Goal: Task Accomplishment & Management: Manage account settings

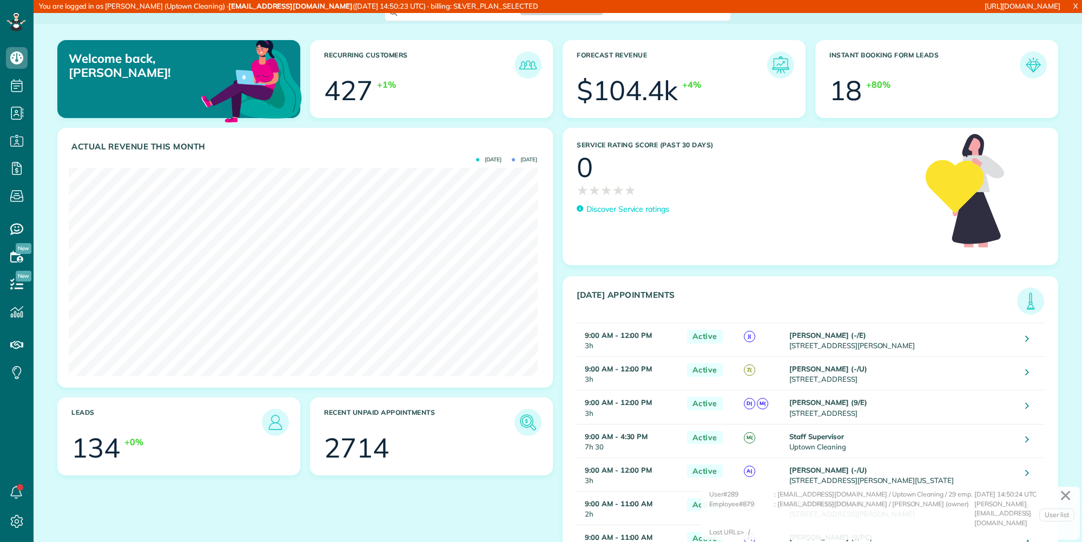
scroll to position [208, 469]
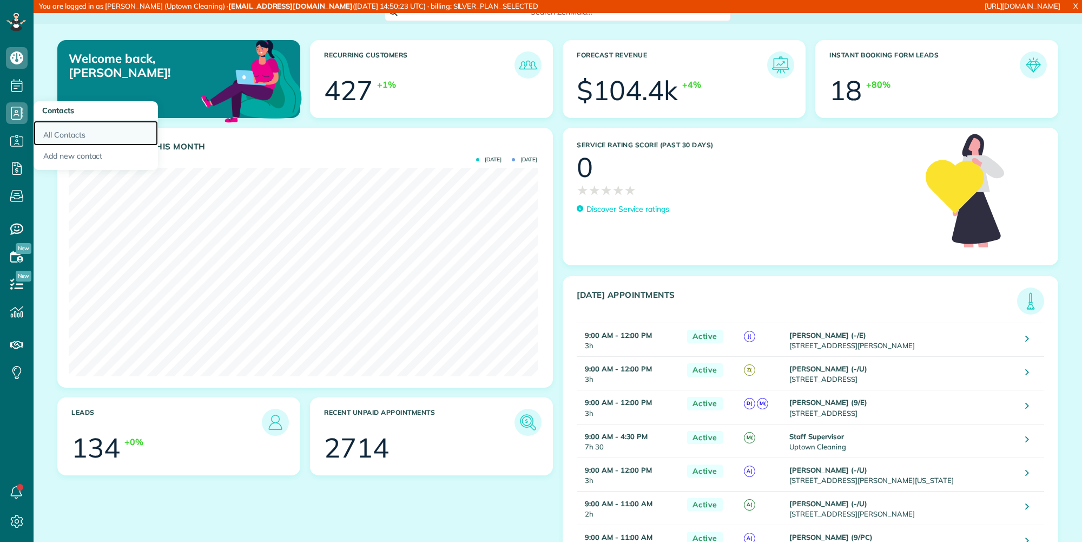
click at [52, 133] on link "All Contacts" at bounding box center [96, 133] width 124 height 25
click at [62, 130] on link "All Contacts" at bounding box center [96, 133] width 124 height 25
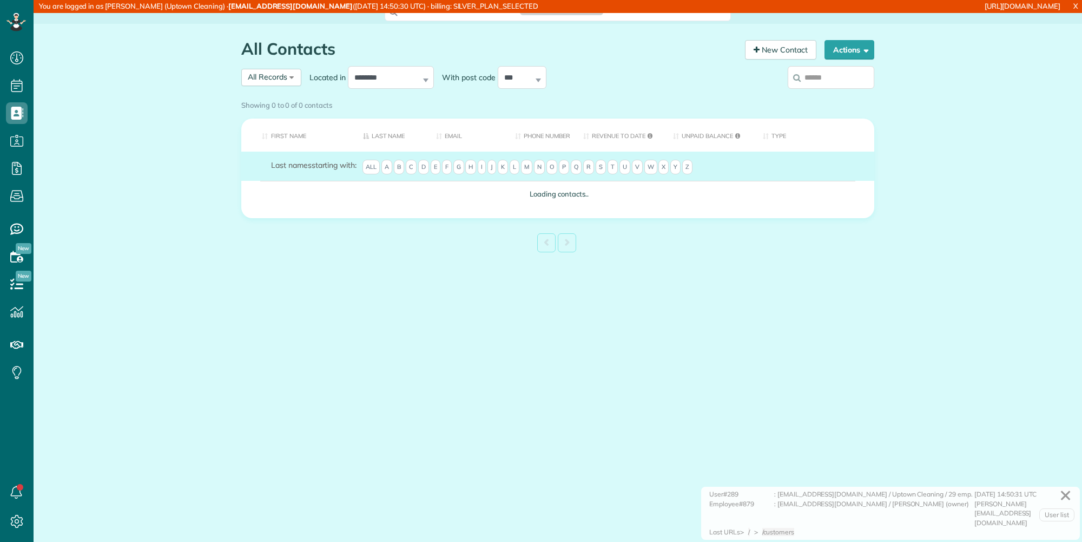
scroll to position [5, 5]
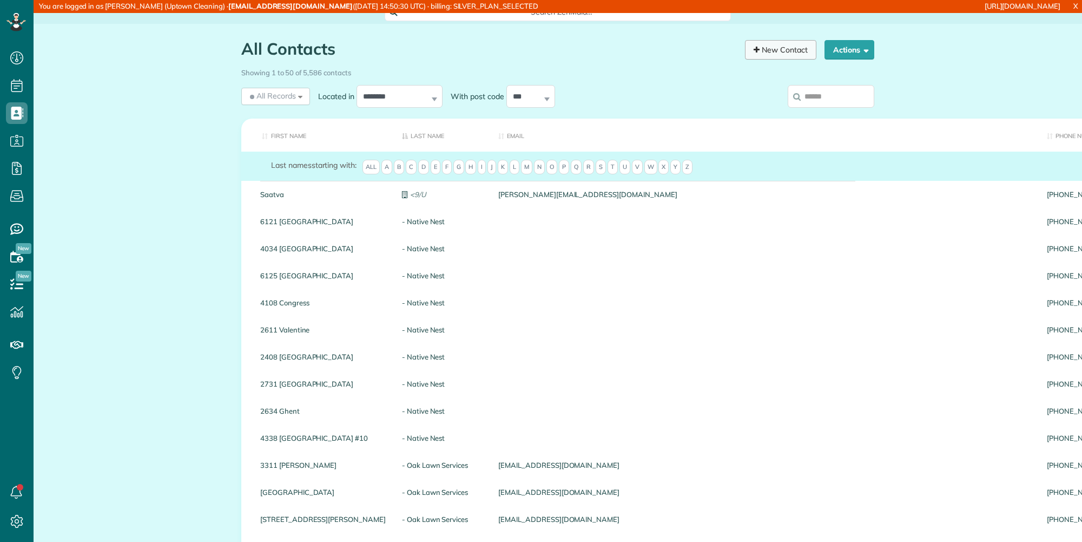
click at [774, 57] on link "New Contact" at bounding box center [780, 49] width 71 height 19
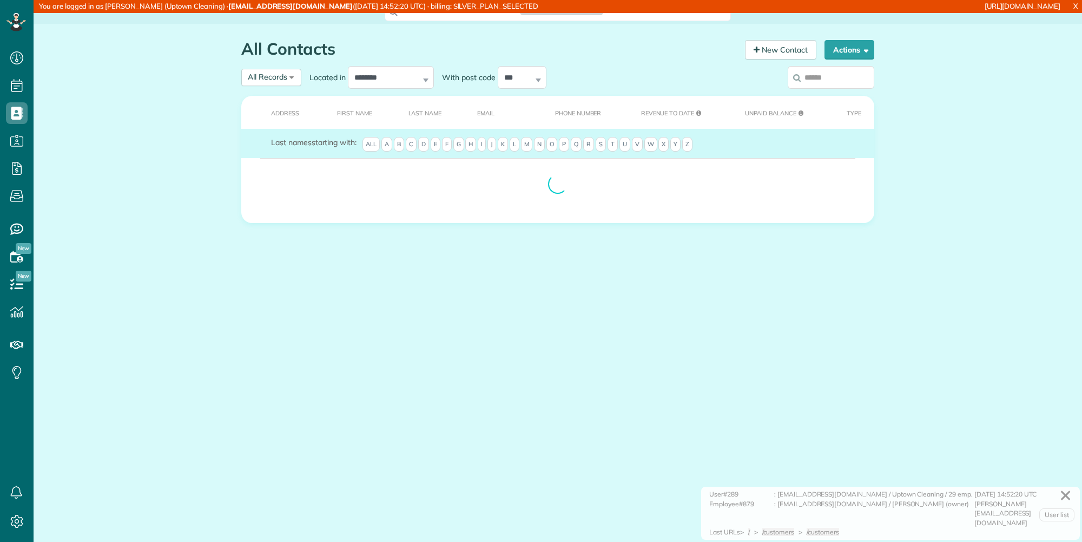
scroll to position [5, 5]
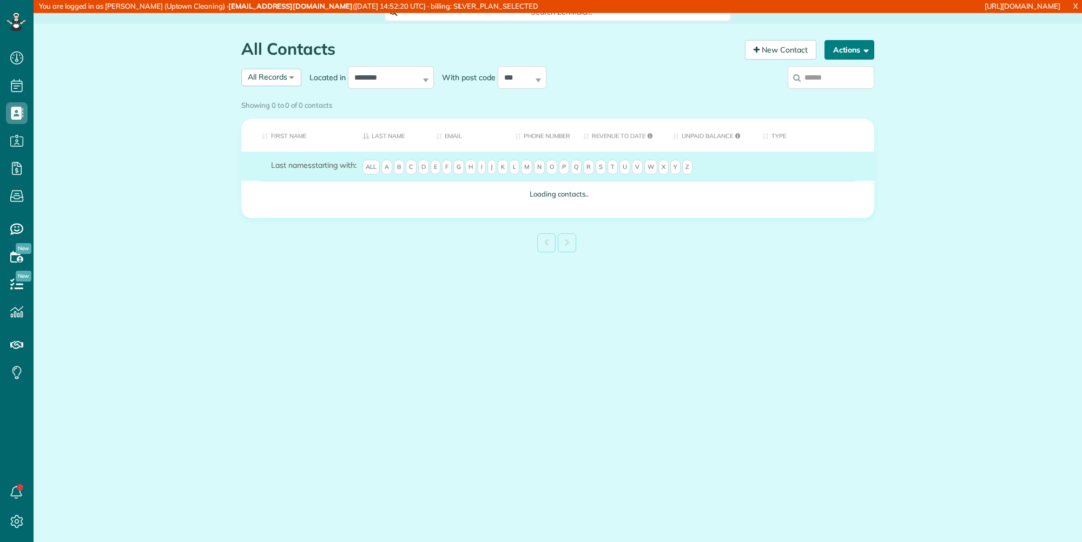
click at [843, 49] on button "Actions" at bounding box center [850, 49] width 50 height 19
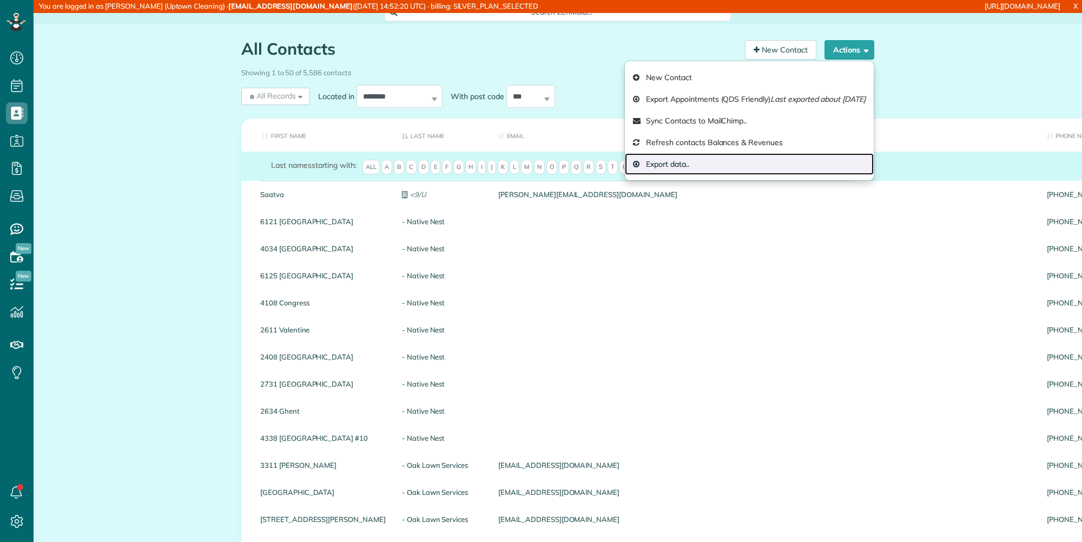
click at [705, 165] on link "Export data.." at bounding box center [749, 164] width 249 height 22
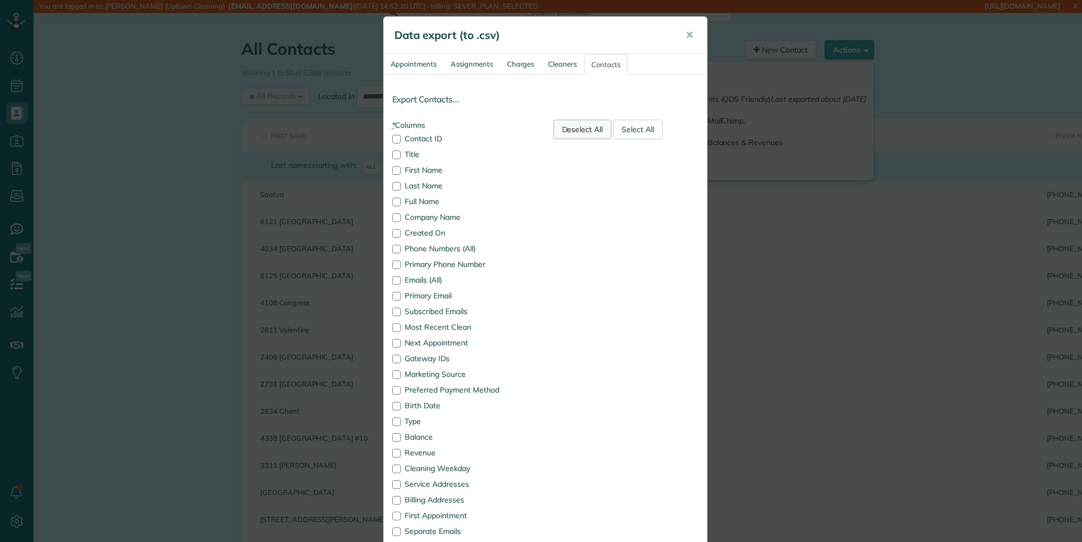
click at [574, 134] on div "Deselect All" at bounding box center [583, 129] width 58 height 19
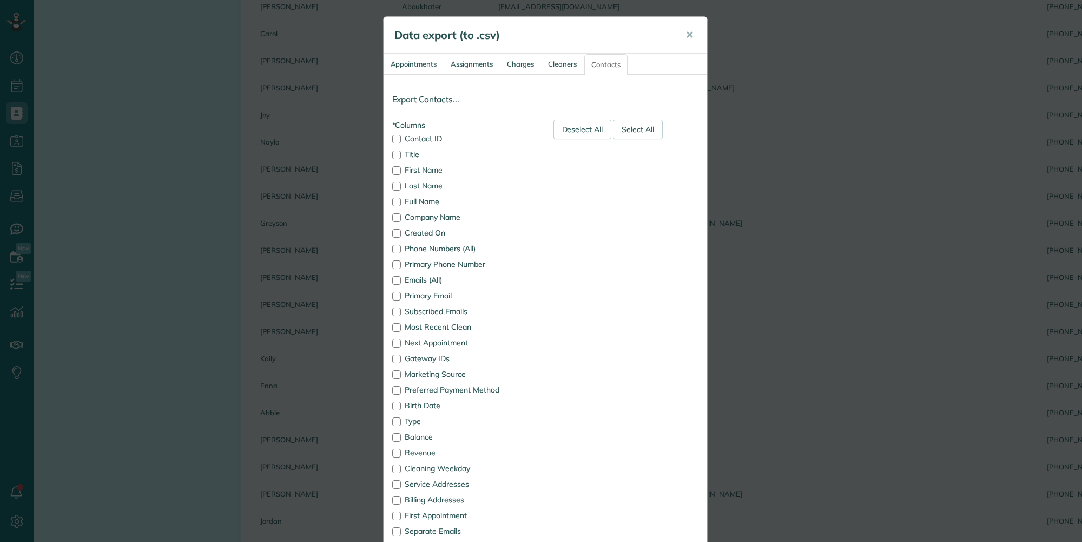
scroll to position [1105, 0]
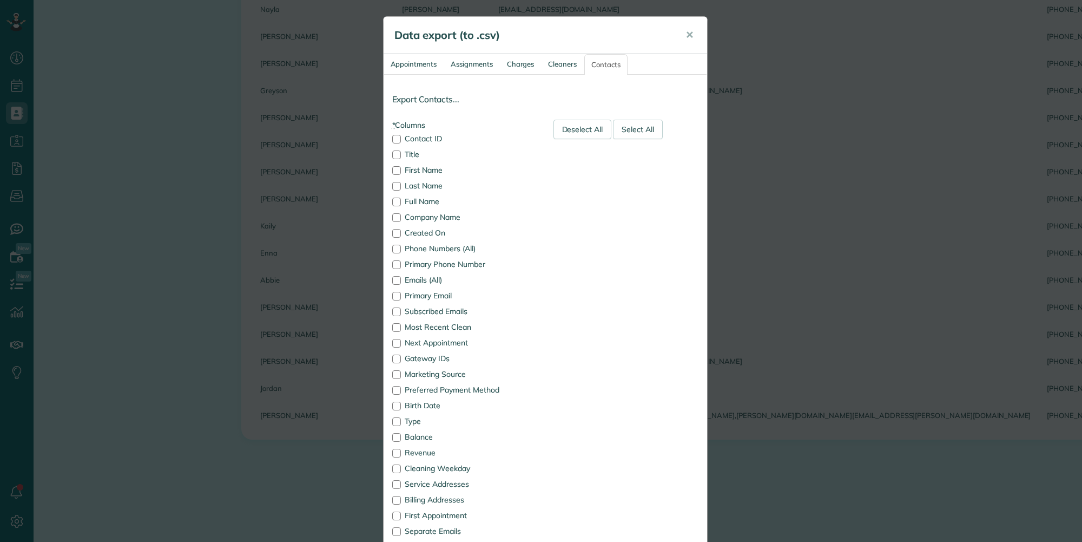
click at [351, 54] on div "**********" at bounding box center [541, 271] width 1082 height 542
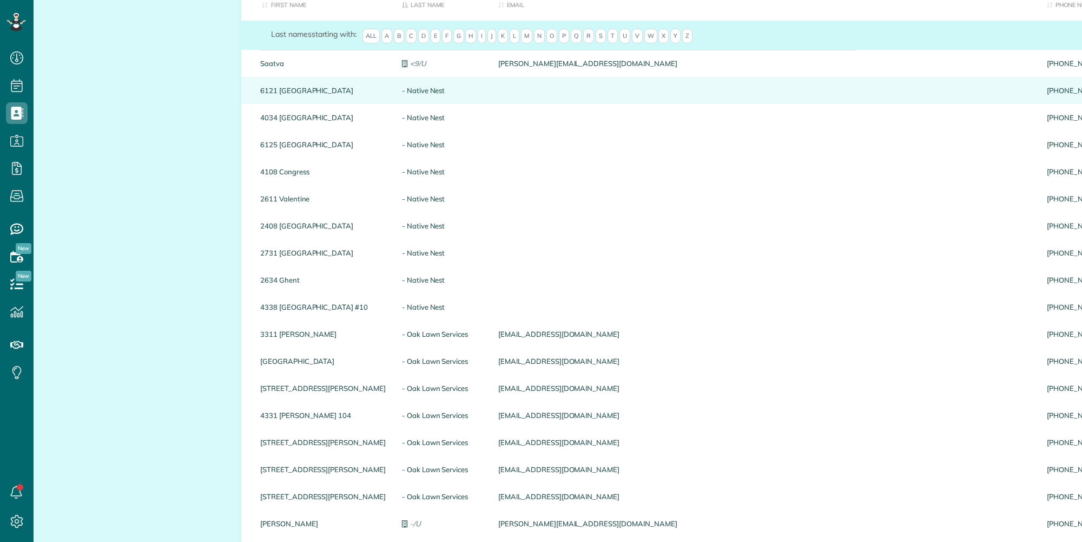
scroll to position [0, 0]
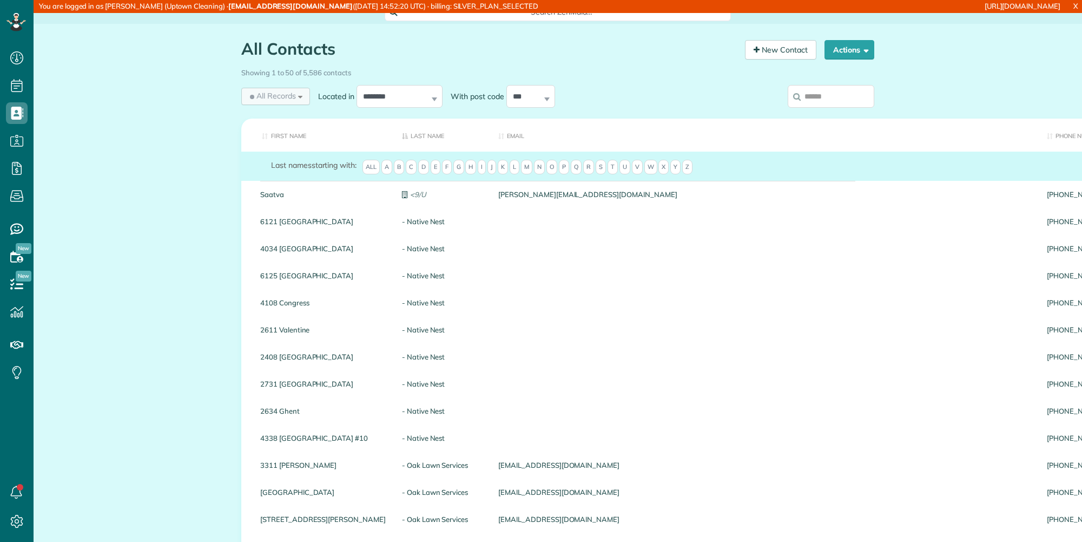
click at [297, 97] on div "All Records All Records All Customers Leads Former Customers Recurring Customer…" at bounding box center [275, 96] width 69 height 17
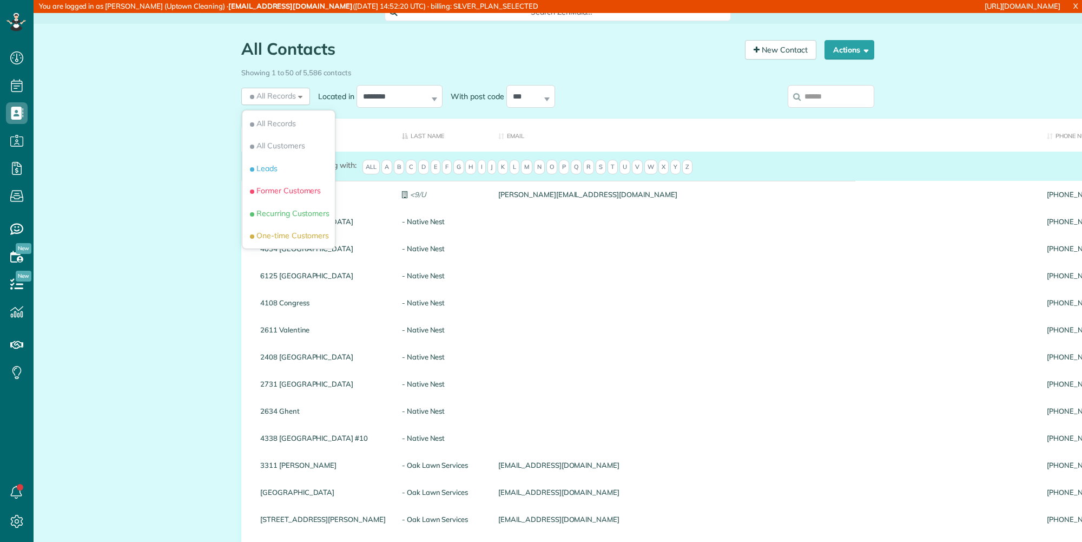
click at [580, 99] on div "**********" at bounding box center [476, 96] width 471 height 28
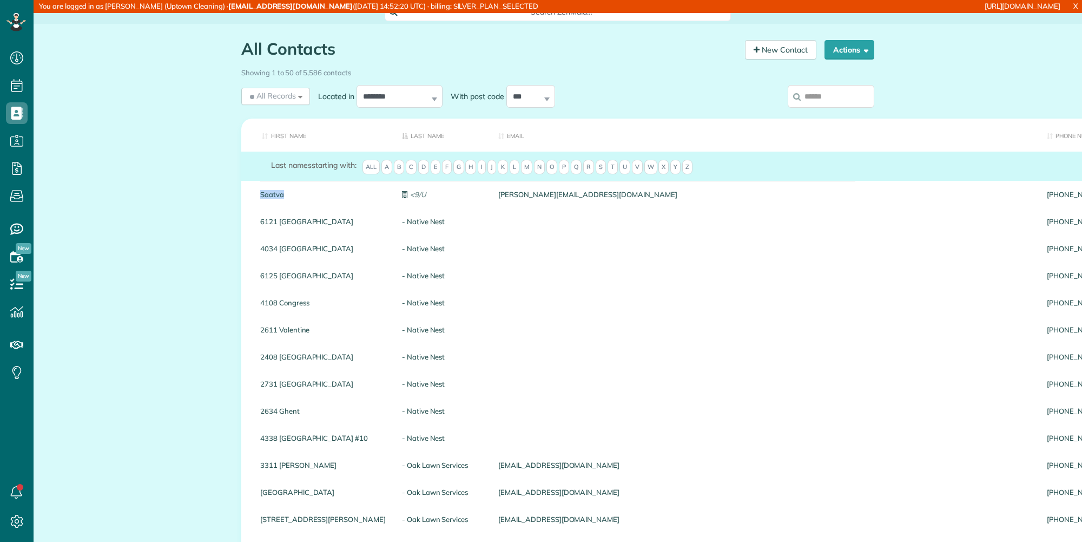
drag, startPoint x: 245, startPoint y: 191, endPoint x: 552, endPoint y: 154, distance: 308.5
click at [290, 192] on td "Saatva" at bounding box center [317, 194] width 153 height 27
copy link "Saatva"
click at [852, 94] on input "search" at bounding box center [831, 96] width 87 height 23
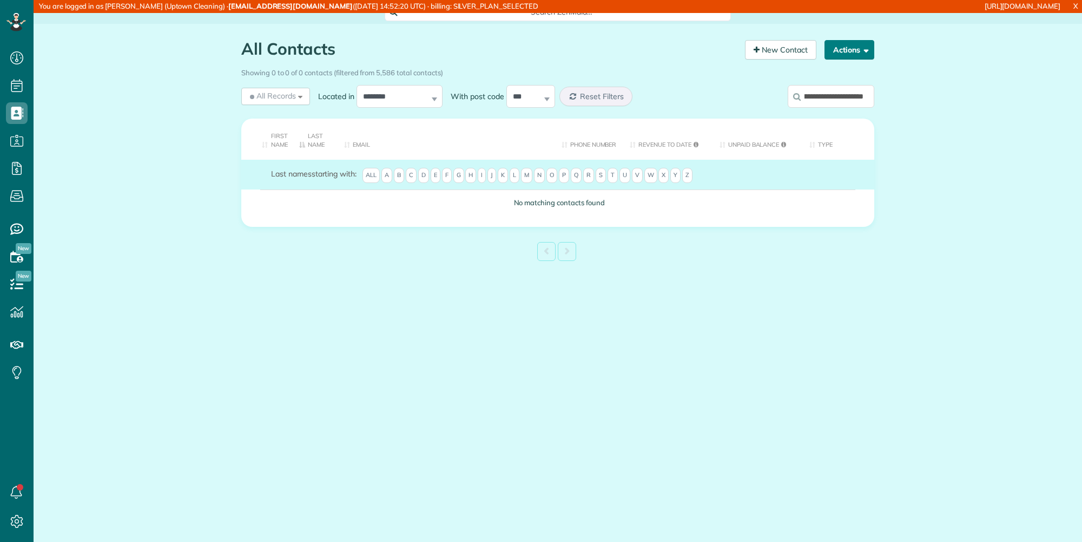
type input "**********"
click at [835, 55] on button "Actions" at bounding box center [850, 49] width 50 height 19
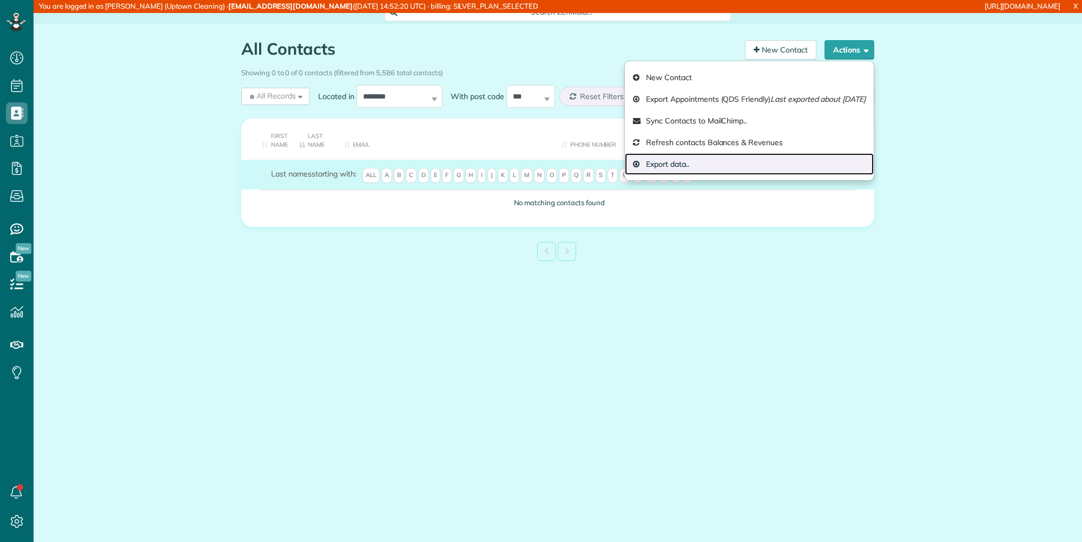
click at [731, 161] on link "Export data.." at bounding box center [749, 164] width 249 height 22
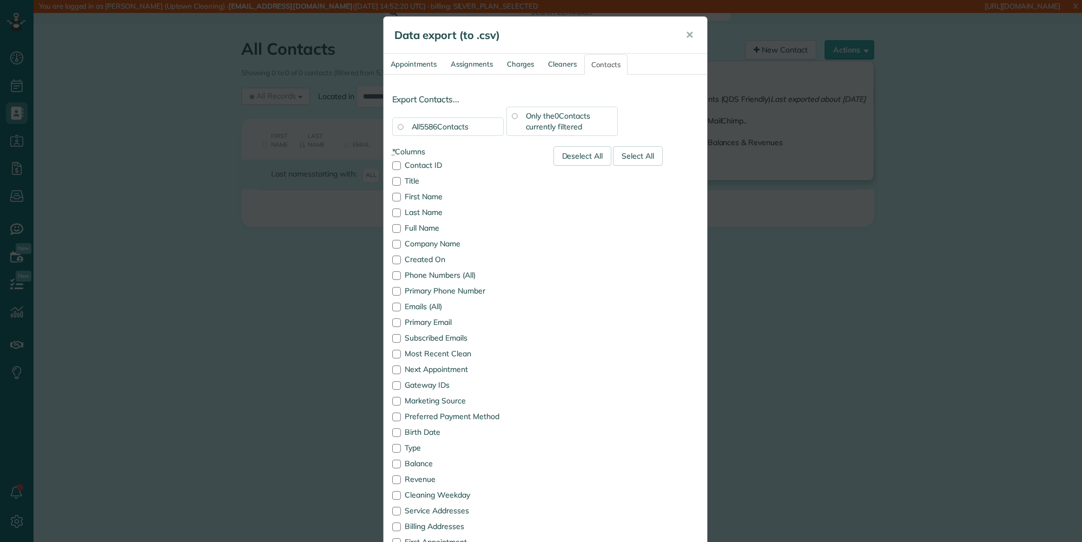
click at [489, 124] on div "All 5586 Contacts" at bounding box center [447, 126] width 111 height 18
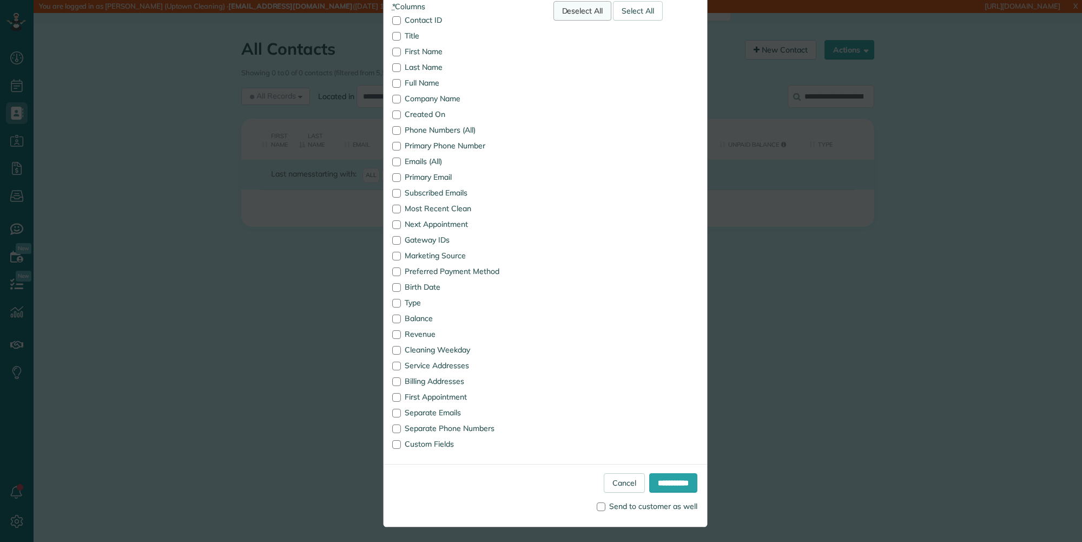
click at [573, 16] on div "Deselect All" at bounding box center [583, 10] width 58 height 19
click at [423, 22] on label "Contact ID" at bounding box center [464, 20] width 145 height 8
click at [421, 113] on label "Created On" at bounding box center [464, 114] width 145 height 8
click at [408, 301] on label "Type" at bounding box center [464, 303] width 145 height 8
click at [417, 393] on label "First Appointment" at bounding box center [464, 397] width 145 height 8
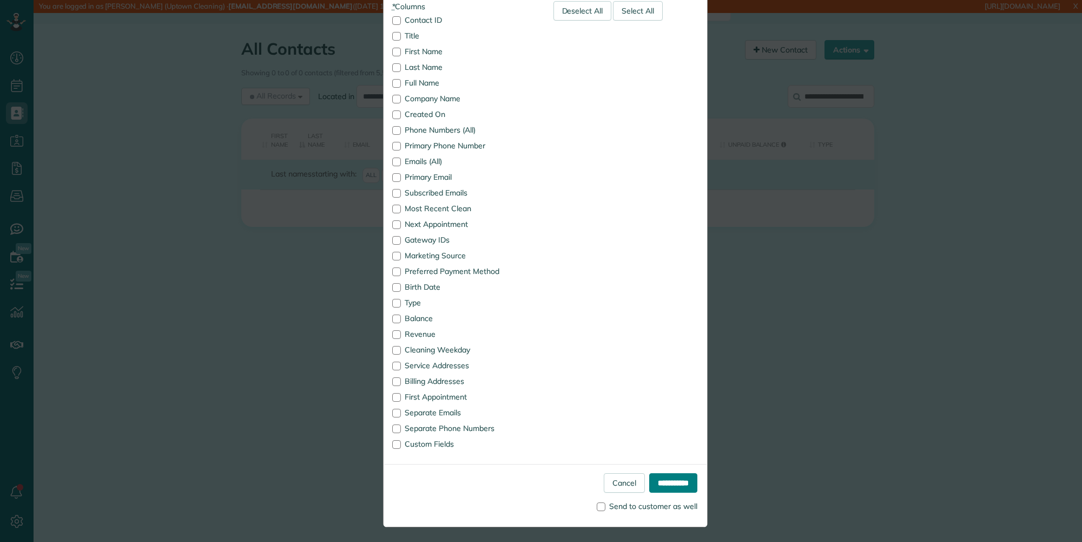
click at [681, 476] on input "**********" at bounding box center [673, 482] width 48 height 19
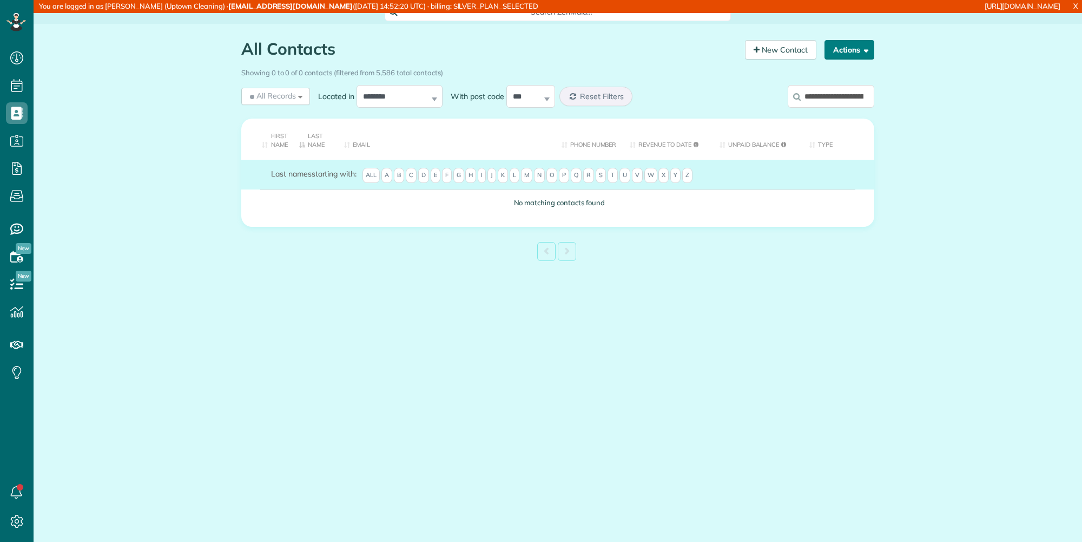
click at [836, 53] on button "Actions" at bounding box center [850, 49] width 50 height 19
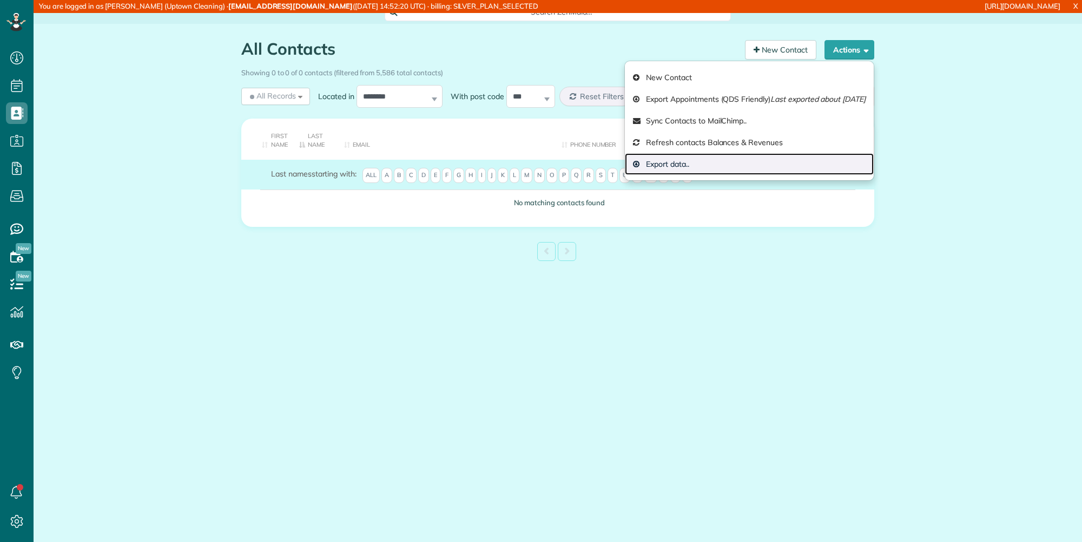
click at [796, 157] on link "Export data.." at bounding box center [749, 164] width 249 height 22
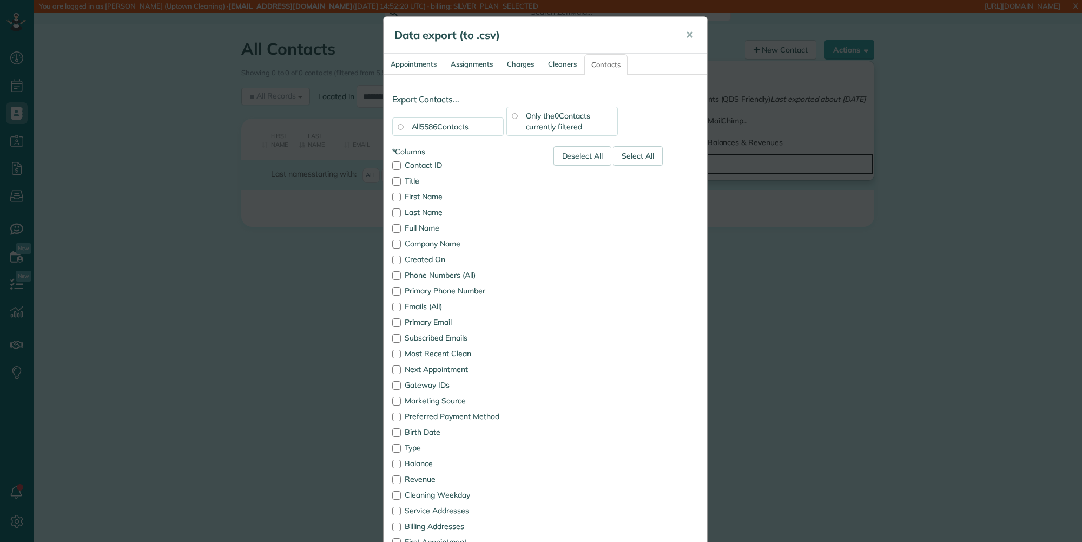
scroll to position [108, 0]
